Goal: Ask a question: Seek information or help from site administrators or community

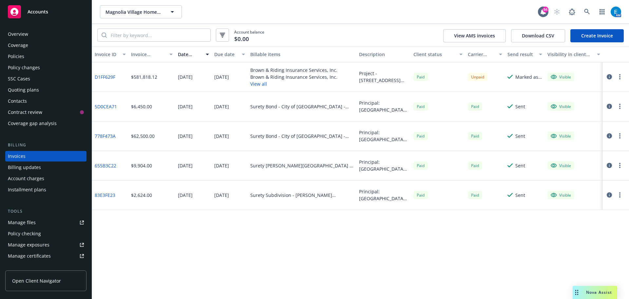
click at [592, 292] on span "Nova Assist" at bounding box center [599, 292] width 26 height 6
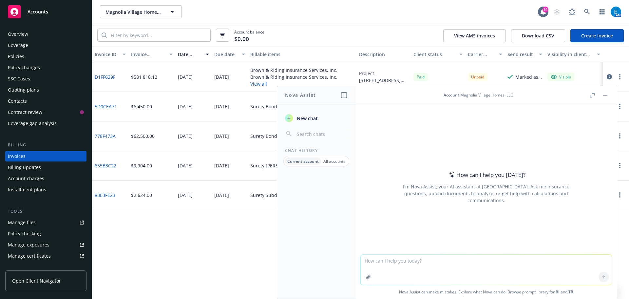
click at [385, 265] on textarea at bounding box center [486, 269] width 251 height 30
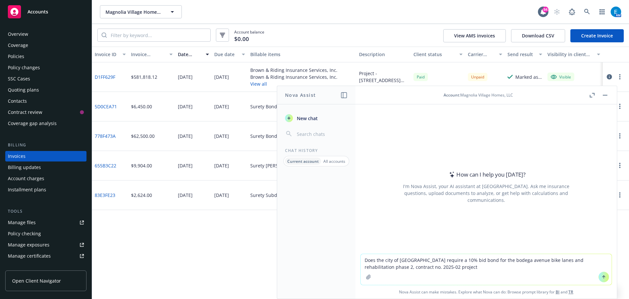
type textarea "Does the city of [GEOGRAPHIC_DATA] require a 10% bid bond for the bodega avenue…"
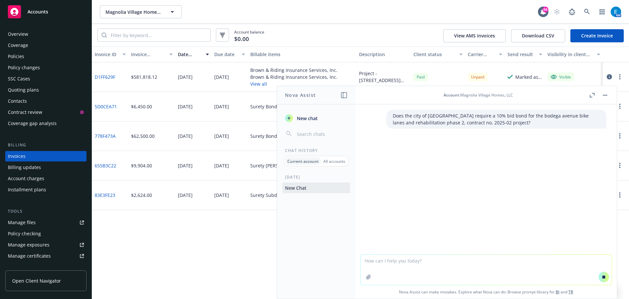
click at [507, 125] on p "Does the city of [GEOGRAPHIC_DATA] require a 10% bid bond for the bodega avenue…" at bounding box center [496, 119] width 207 height 14
click at [422, 267] on textarea at bounding box center [486, 269] width 251 height 30
click at [409, 116] on p "Does the city of [GEOGRAPHIC_DATA] require a 10% bid bond for the bodega avenue…" at bounding box center [496, 119] width 207 height 14
click at [408, 115] on p "Does the city of [GEOGRAPHIC_DATA] require a 10% bid bond for the bodega avenue…" at bounding box center [496, 119] width 207 height 14
click at [375, 259] on textarea at bounding box center [486, 269] width 251 height 30
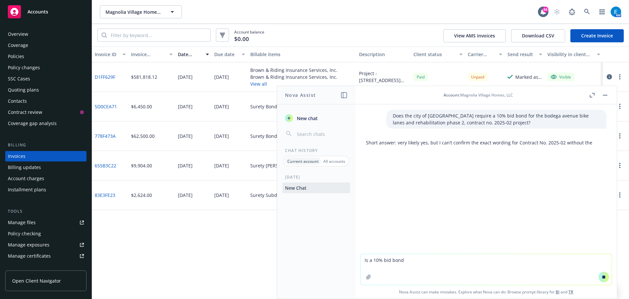
type textarea "Is a 10% bid bond r"
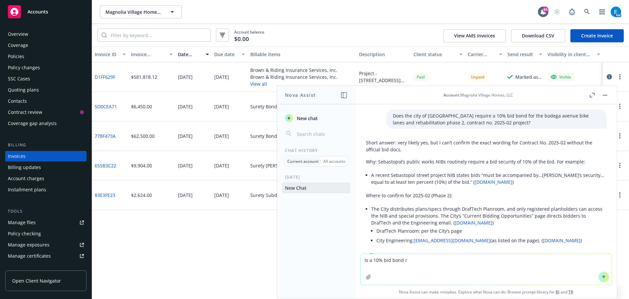
scroll to position [70, 0]
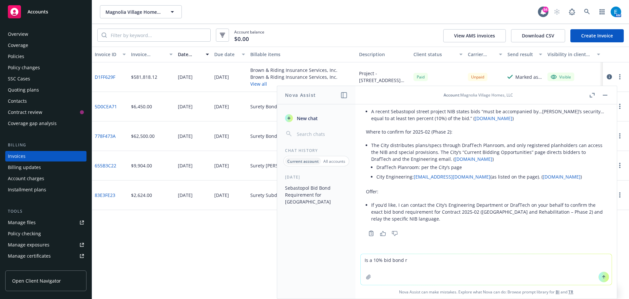
drag, startPoint x: 404, startPoint y: 261, endPoint x: 330, endPoint y: 261, distance: 74.1
click at [355, 261] on div "Nova Assist New chat Chat History Current account All accounts [DATE] Sebastopo…" at bounding box center [486, 192] width 262 height 213
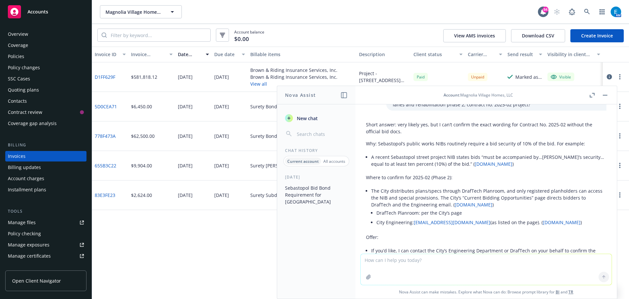
scroll to position [0, 0]
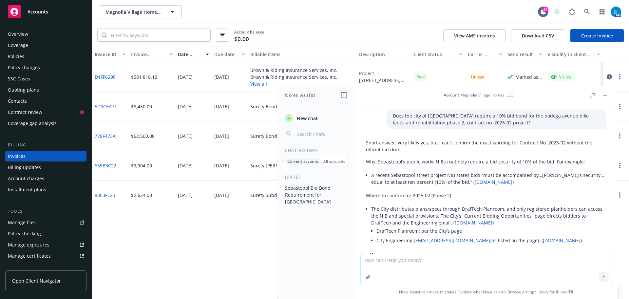
click at [608, 95] on button "button" at bounding box center [605, 95] width 8 height 8
